Goal: Transaction & Acquisition: Purchase product/service

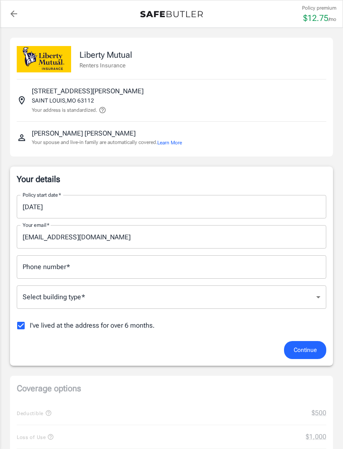
click at [70, 208] on input "[DATE]" at bounding box center [169, 206] width 304 height 23
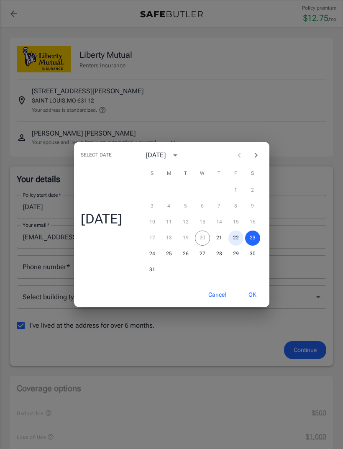
click at [236, 237] on button "22" at bounding box center [236, 238] width 15 height 15
type input "[DATE]"
click at [257, 294] on button "OK" at bounding box center [252, 295] width 27 height 18
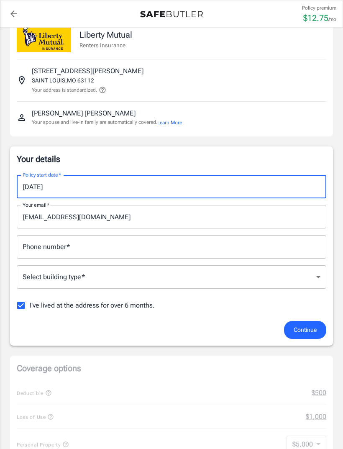
click at [149, 253] on input "Phone number   *" at bounding box center [172, 246] width 310 height 23
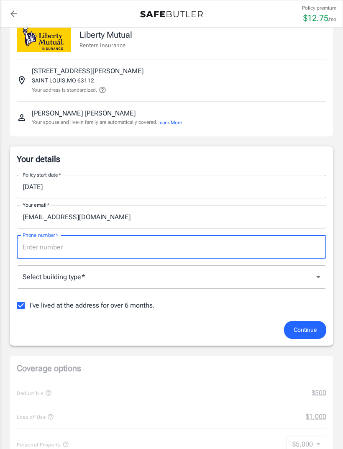
scroll to position [20, 0]
type input "4703661721"
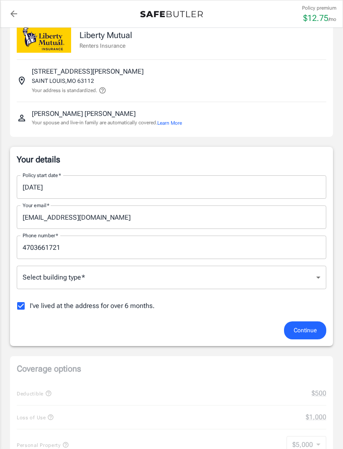
scroll to position [20, 0]
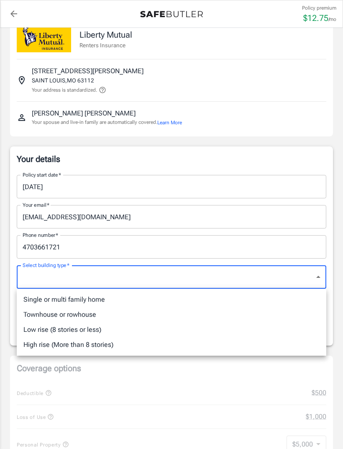
click at [105, 329] on li "Low rise (8 stories or less)" at bounding box center [172, 329] width 310 height 15
type input "lowrise"
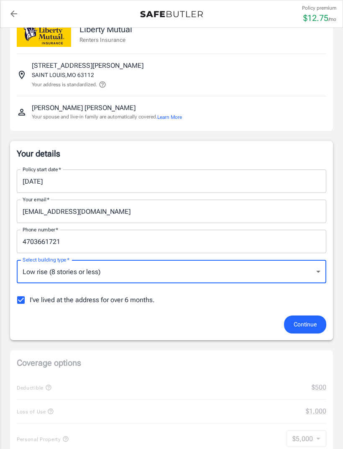
scroll to position [32, 0]
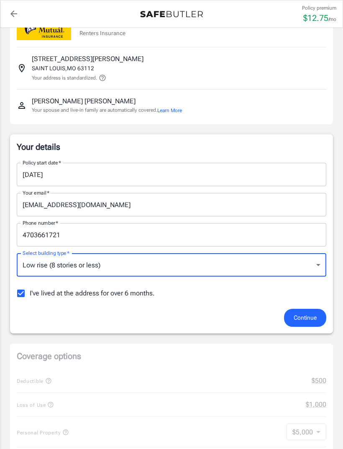
click at [24, 295] on input "I've lived at the address for over 6 months." at bounding box center [21, 294] width 18 height 18
checkbox input "false"
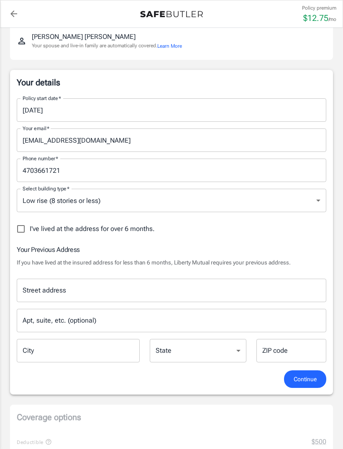
click at [172, 288] on input "Street address" at bounding box center [172, 291] width 302 height 16
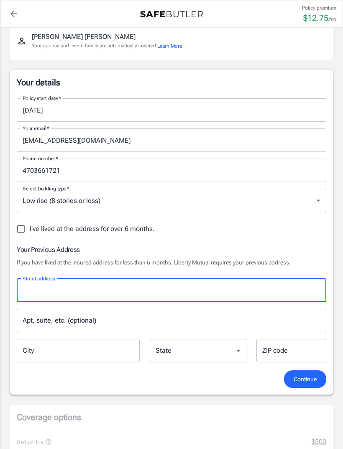
scroll to position [96, 0]
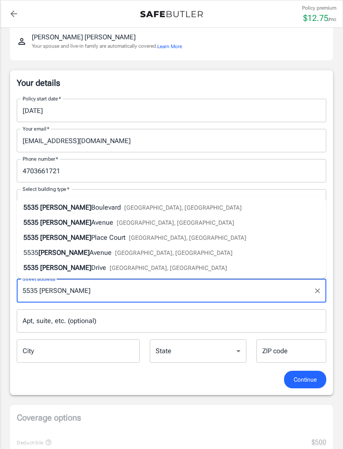
click at [126, 208] on span "[GEOGRAPHIC_DATA], [GEOGRAPHIC_DATA]" at bounding box center [183, 207] width 118 height 7
type input "[STREET_ADDRESS][PERSON_NAME]"
type input "[GEOGRAPHIC_DATA][PERSON_NAME]"
select select "MO"
type input "63112"
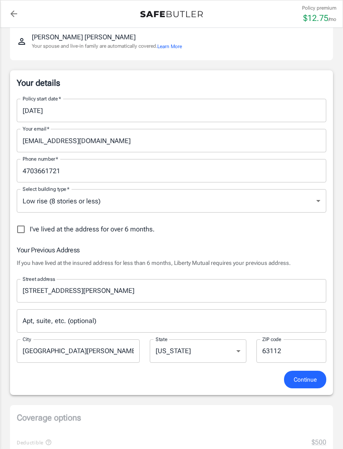
scroll to position [97, 0]
click at [127, 317] on input "Apt, suite, etc. (optional)" at bounding box center [172, 320] width 310 height 23
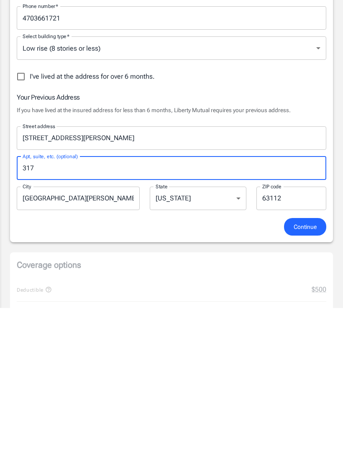
type input "317"
click at [306, 363] on span "Continue" at bounding box center [305, 368] width 23 height 10
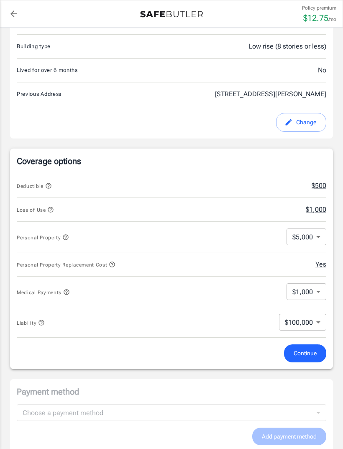
scroll to position [226, 0]
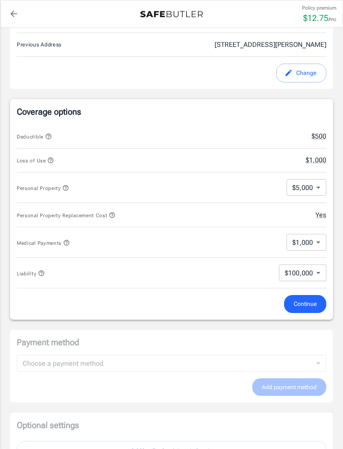
click at [301, 303] on span "Continue" at bounding box center [305, 304] width 23 height 10
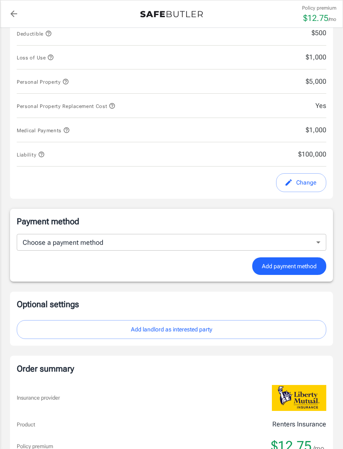
scroll to position [388, 0]
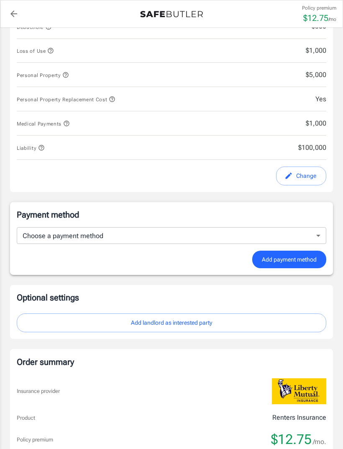
click at [308, 233] on body "Policy premium $ 12.75 /mo Liberty Mutual Renters Insurance [STREET_ADDRESS][PE…" at bounding box center [171, 144] width 343 height 1064
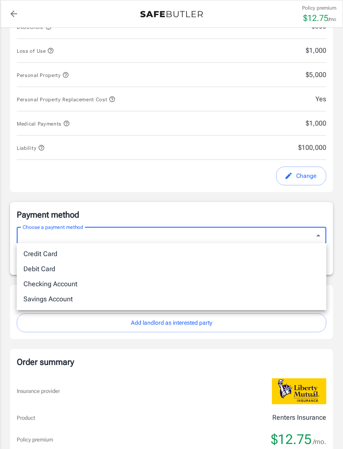
click at [86, 251] on li "Credit Card" at bounding box center [172, 254] width 310 height 15
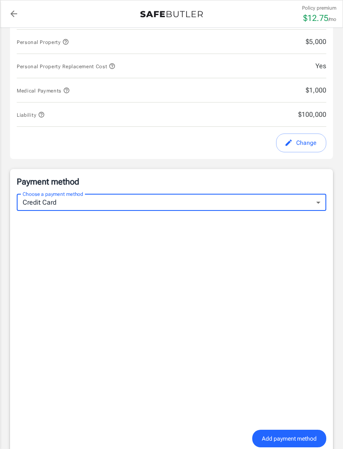
scroll to position [420, 0]
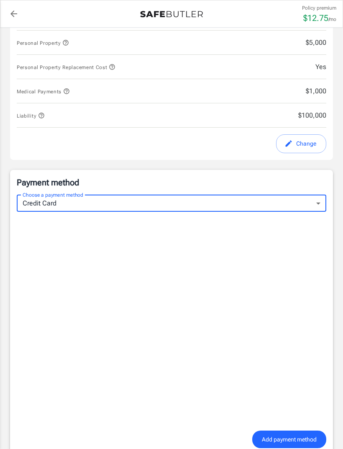
click at [314, 204] on body "Policy premium $ 12.75 /mo Liberty Mutual Renters Insurance [STREET_ADDRESS][PE…" at bounding box center [171, 251] width 343 height 1343
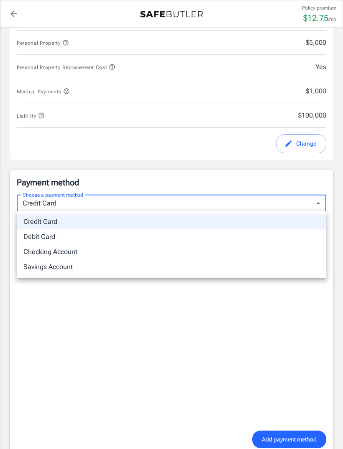
click at [108, 256] on li "Checking Account" at bounding box center [172, 251] width 310 height 15
type input "checking"
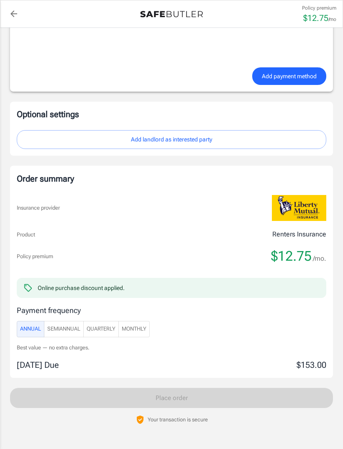
scroll to position [809, 0]
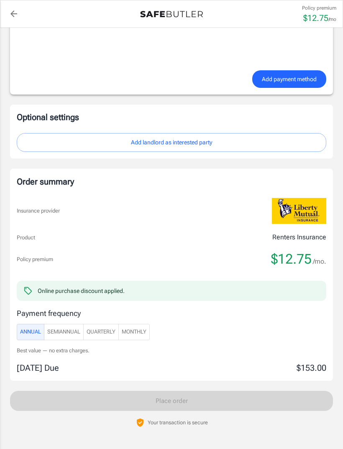
click at [73, 337] on button "SemiAnnual" at bounding box center [64, 332] width 40 height 16
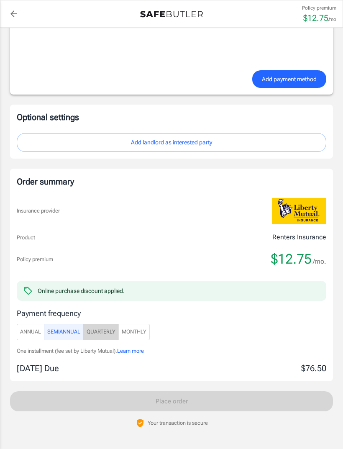
click at [95, 330] on span "Quarterly" at bounding box center [101, 332] width 29 height 10
click at [139, 328] on span "Monthly" at bounding box center [134, 332] width 25 height 10
click at [121, 290] on div "Online purchase discount applied." at bounding box center [81, 291] width 87 height 8
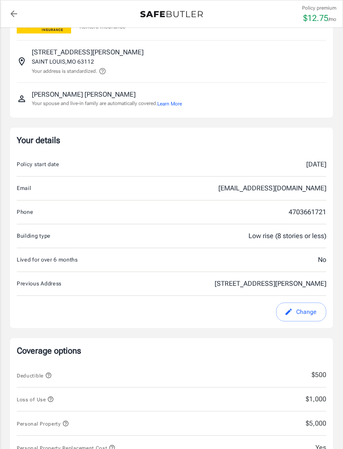
scroll to position [0, 0]
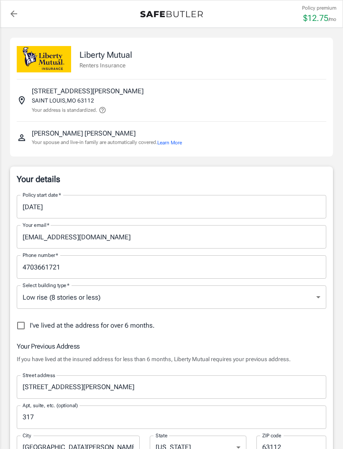
select select "MO"
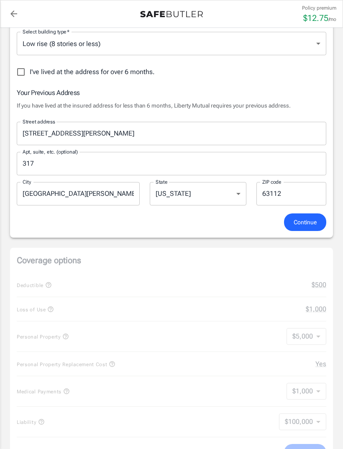
scroll to position [255, 0]
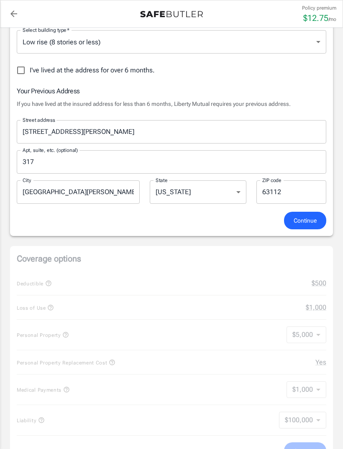
click at [320, 288] on div "Coverage options Deductible $500 Loss of Use $1,000 Personal Property $5,000 50…" at bounding box center [171, 356] width 323 height 221
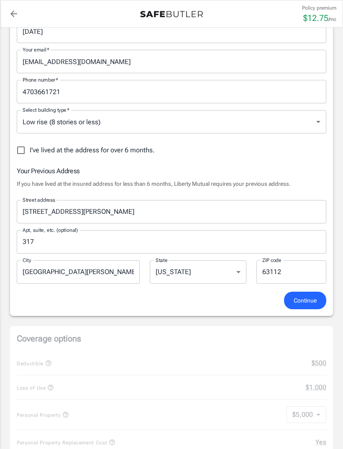
scroll to position [176, 0]
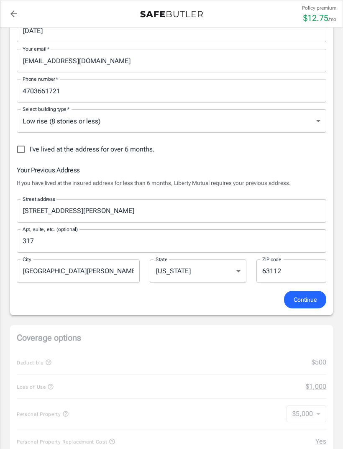
click at [308, 298] on span "Continue" at bounding box center [305, 300] width 23 height 10
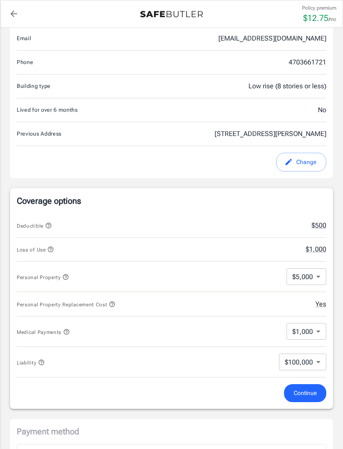
scroll to position [187, 0]
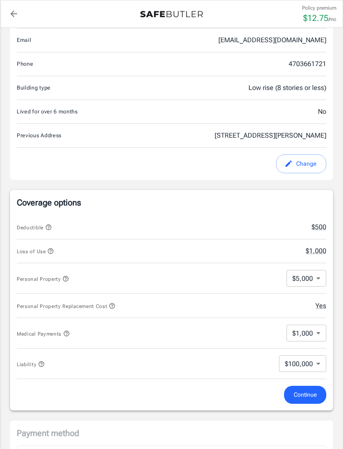
click at [316, 278] on body "Policy premium $ 12.75 /mo Liberty Mutual Renters Insurance 5535 DELMAR BLVD 31…" at bounding box center [171, 354] width 343 height 1082
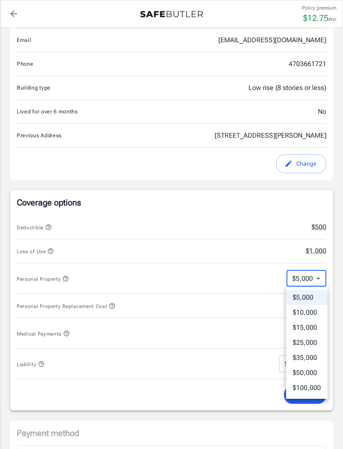
click at [318, 274] on div at bounding box center [171, 224] width 343 height 449
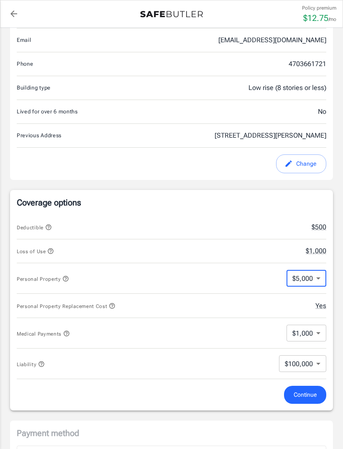
click at [319, 277] on body "Policy premium $ 12.75 /mo Liberty Mutual Renters Insurance 5535 DELMAR BLVD 31…" at bounding box center [171, 354] width 343 height 1082
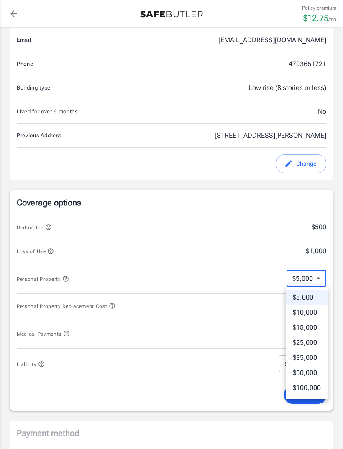
click at [318, 313] on li "$10,000" at bounding box center [306, 312] width 41 height 15
type input "10000"
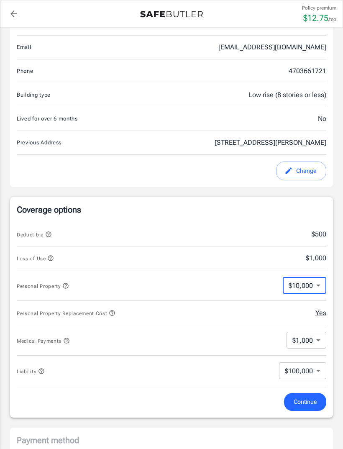
scroll to position [193, 0]
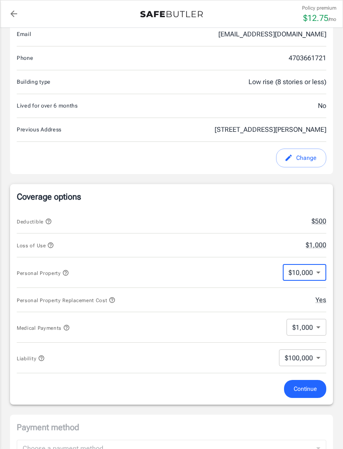
click at [311, 329] on body "Policy premium $ 12.75 /mo Liberty Mutual Renters Insurance 5535 DELMAR BLVD 31…" at bounding box center [171, 348] width 343 height 1082
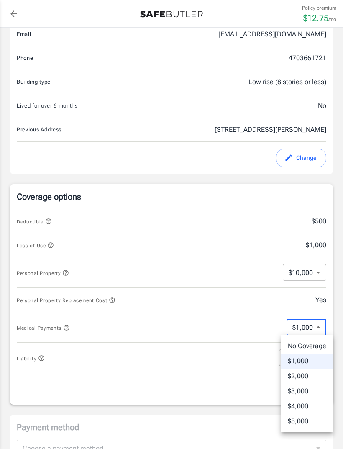
click at [311, 379] on li "$2,000" at bounding box center [307, 376] width 52 height 15
type input "2000"
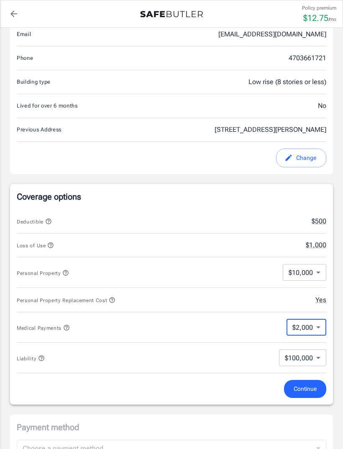
click at [315, 357] on body "Policy premium $ 12.75 /mo Liberty Mutual Renters Insurance 5535 DELMAR BLVD 31…" at bounding box center [171, 348] width 343 height 1082
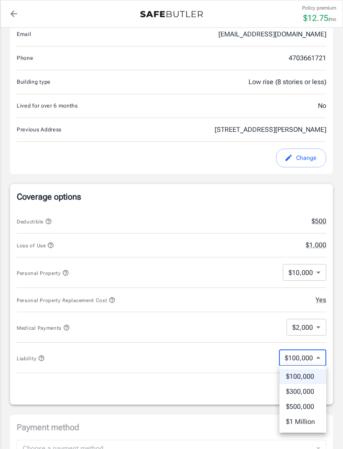
click at [311, 390] on li "$300,000" at bounding box center [303, 391] width 47 height 15
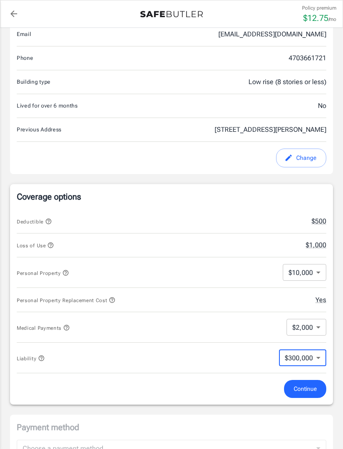
type input "300000"
click at [308, 391] on span "Continue" at bounding box center [305, 389] width 23 height 10
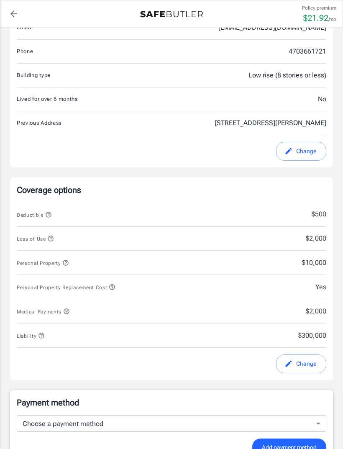
scroll to position [199, 0]
click at [306, 360] on button "Change" at bounding box center [301, 364] width 50 height 19
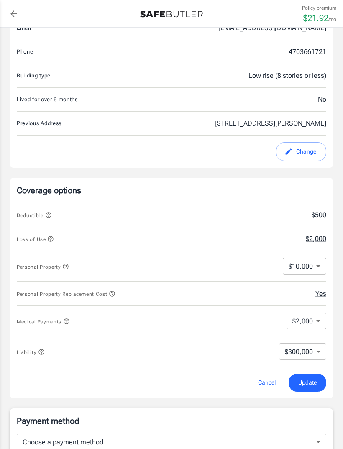
click at [307, 347] on body "Policy premium $ 21.92 /mo Liberty Mutual Renters Insurance 5535 DELMAR BLVD 31…" at bounding box center [171, 342] width 343 height 1082
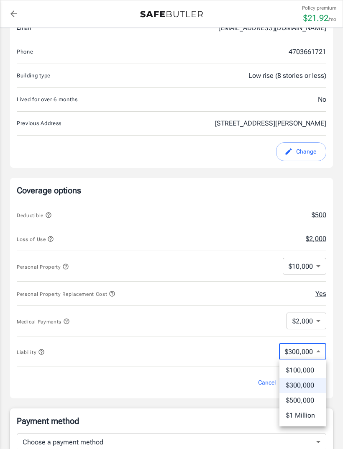
click at [304, 367] on li "$100,000" at bounding box center [303, 370] width 47 height 15
type input "100000"
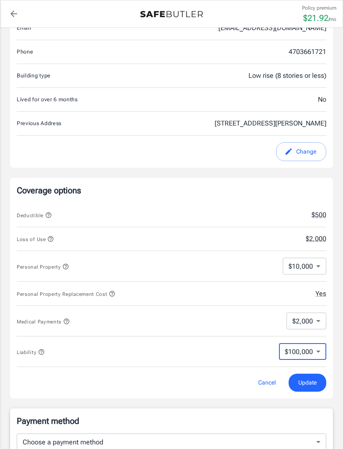
click at [316, 266] on body "Policy premium $ 21.92 /mo Liberty Mutual Renters Insurance 5535 DELMAR BLVD 31…" at bounding box center [171, 342] width 343 height 1082
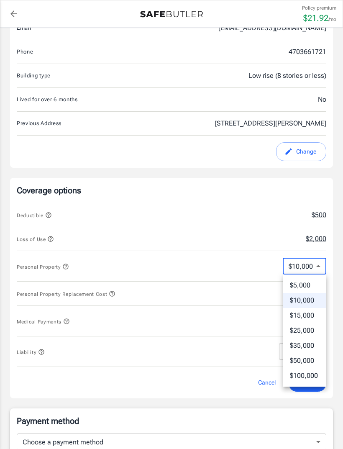
click at [308, 285] on li "$5,000" at bounding box center [304, 285] width 43 height 15
type input "5000"
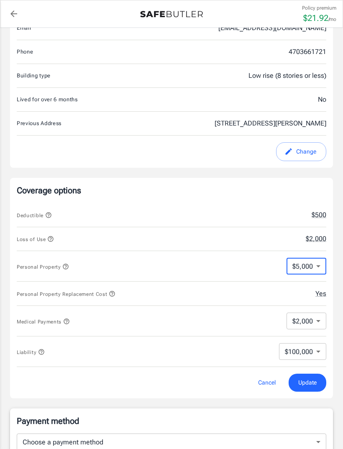
click at [316, 318] on body "Policy premium $ 21.92 /mo Liberty Mutual Renters Insurance 5535 DELMAR BLVD 31…" at bounding box center [171, 342] width 343 height 1082
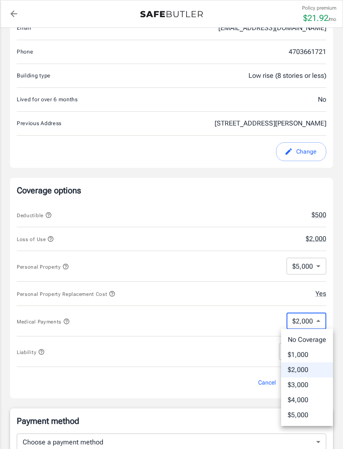
click at [313, 334] on li "No Coverage" at bounding box center [307, 339] width 52 height 15
type input "No Coverage"
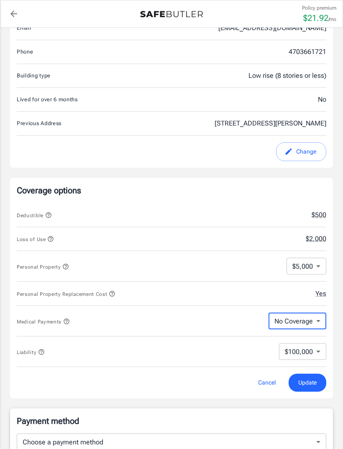
click at [307, 380] on span "Update" at bounding box center [307, 383] width 18 height 10
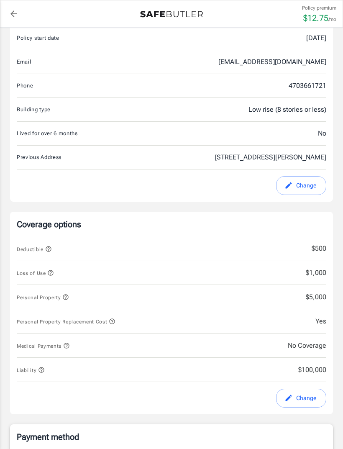
scroll to position [164, 0]
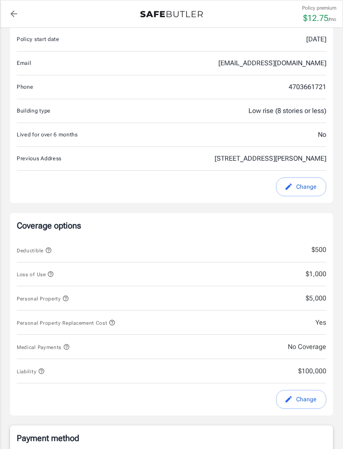
click at [314, 347] on span "No Coverage" at bounding box center [289, 347] width 73 height 10
click at [308, 347] on span "No Coverage" at bounding box center [289, 347] width 73 height 10
click at [304, 399] on button "Change" at bounding box center [301, 399] width 50 height 19
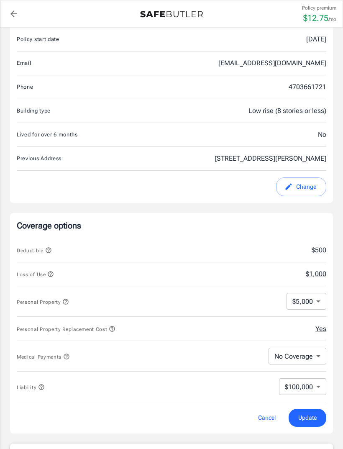
click at [314, 354] on body "Policy premium $ 12.75 /mo Liberty Mutual Renters Insurance 5535 DELMAR BLVD 31…" at bounding box center [171, 377] width 343 height 1082
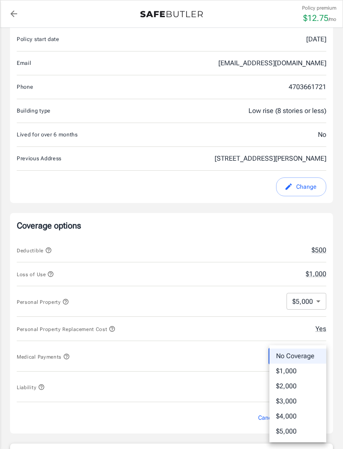
click at [305, 371] on li "$1,000" at bounding box center [298, 371] width 57 height 15
type input "1000"
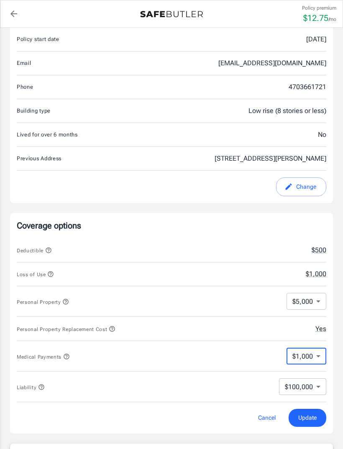
click at [311, 414] on span "Update" at bounding box center [307, 418] width 18 height 10
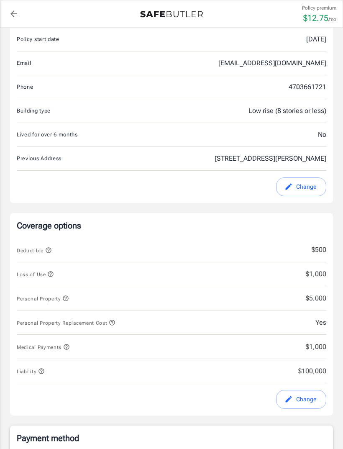
click at [316, 298] on span "$5,000" at bounding box center [289, 298] width 73 height 10
click at [318, 306] on div "Personal Property $5,000" at bounding box center [172, 298] width 310 height 24
click at [306, 403] on button "Change" at bounding box center [301, 399] width 50 height 19
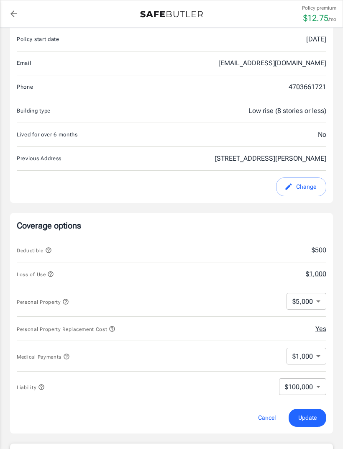
click at [318, 306] on body "Policy premium $ 12.75 /mo Liberty Mutual Renters Insurance 5535 DELMAR BLVD 31…" at bounding box center [171, 377] width 343 height 1082
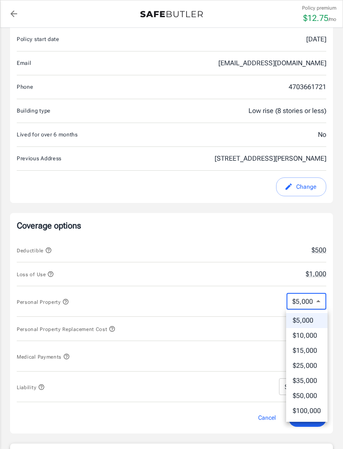
click at [313, 338] on li "$10,000" at bounding box center [306, 335] width 41 height 15
type input "10000"
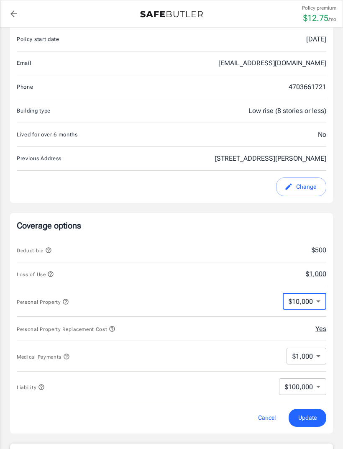
click at [311, 419] on span "Update" at bounding box center [307, 418] width 18 height 10
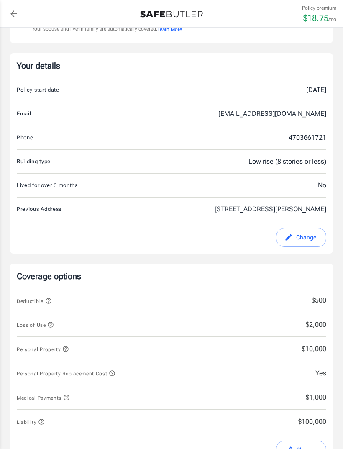
scroll to position [0, 0]
